Goal: Task Accomplishment & Management: Manage account settings

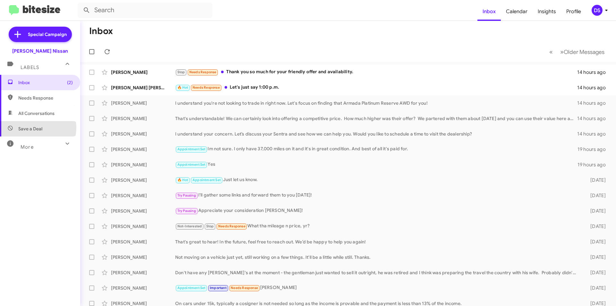
click at [38, 128] on span "Save a Deal" at bounding box center [30, 129] width 24 height 6
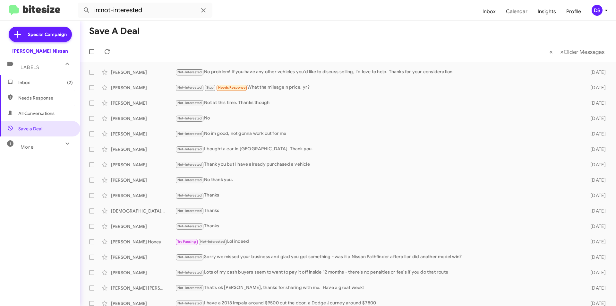
click at [35, 114] on span "All Conversations" at bounding box center [36, 113] width 36 height 6
type input "in:all-conversations"
click at [35, 114] on span "All Conversations" at bounding box center [36, 113] width 36 height 6
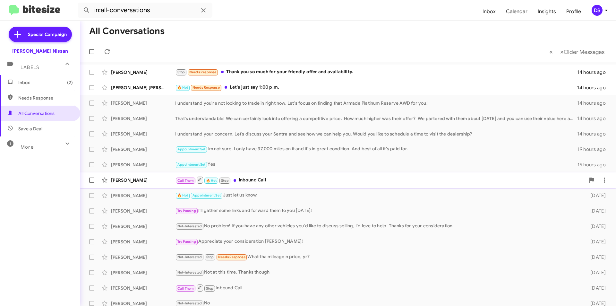
click at [162, 179] on div "[PERSON_NAME]" at bounding box center [143, 180] width 64 height 6
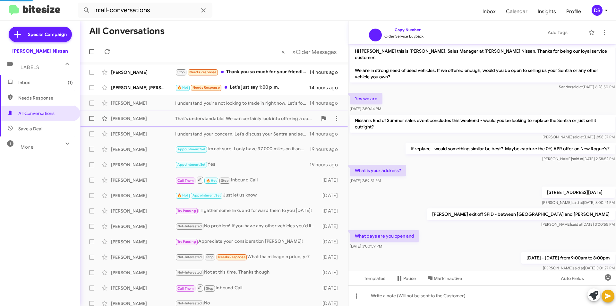
scroll to position [117, 0]
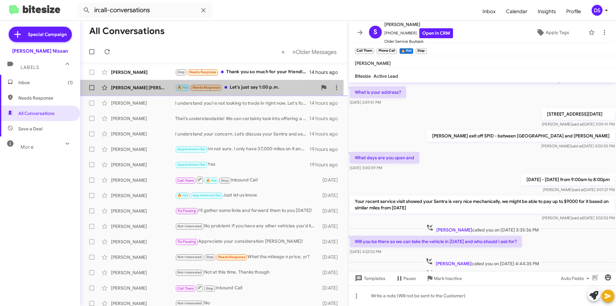
click at [161, 86] on div "[PERSON_NAME] [PERSON_NAME]" at bounding box center [143, 87] width 64 height 6
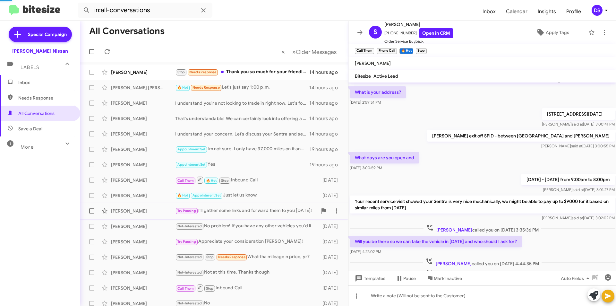
scroll to position [48, 0]
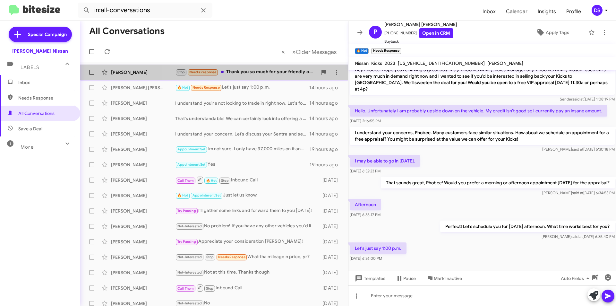
click at [281, 72] on div "Stop Needs Response Thank you so much for your friendly offer and availability." at bounding box center [246, 71] width 142 height 7
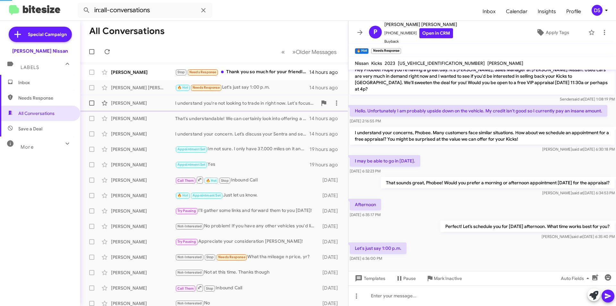
scroll to position [4, 0]
